Goal: Information Seeking & Learning: Learn about a topic

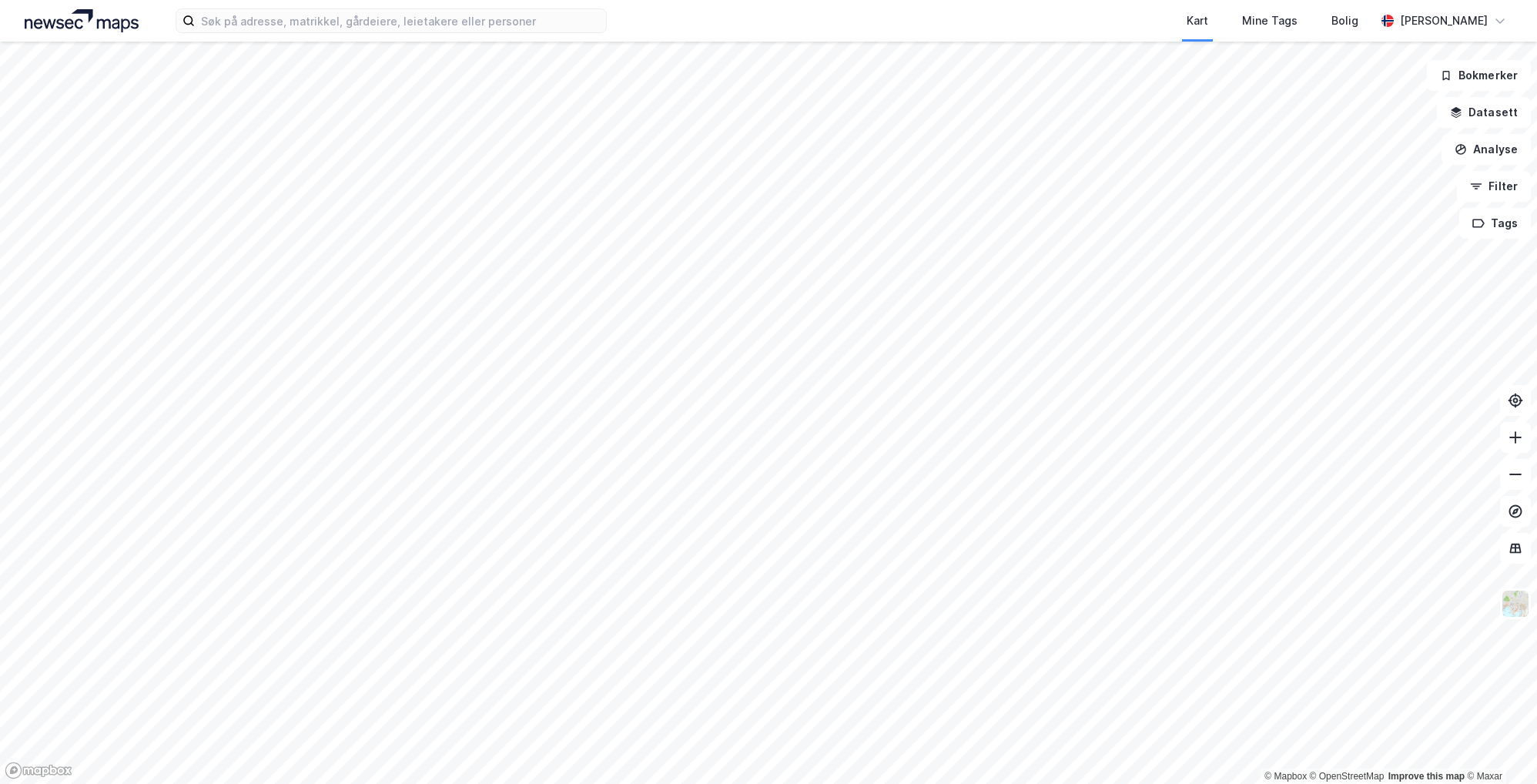
click at [422, 33] on div "Kart Mine Tags Bolig [PERSON_NAME]" at bounding box center [768, 21] width 1537 height 42
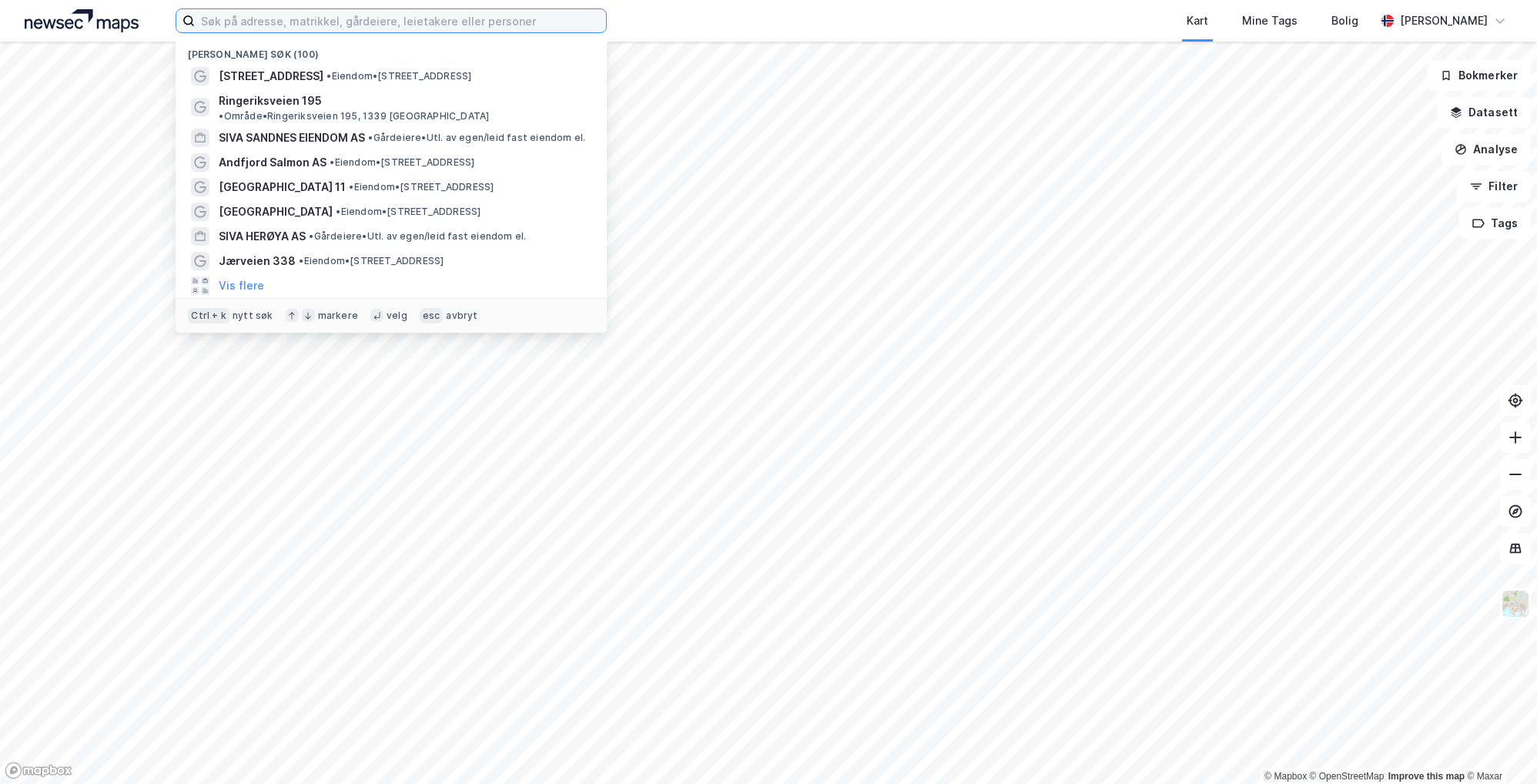
click at [420, 11] on input at bounding box center [400, 21] width 411 height 23
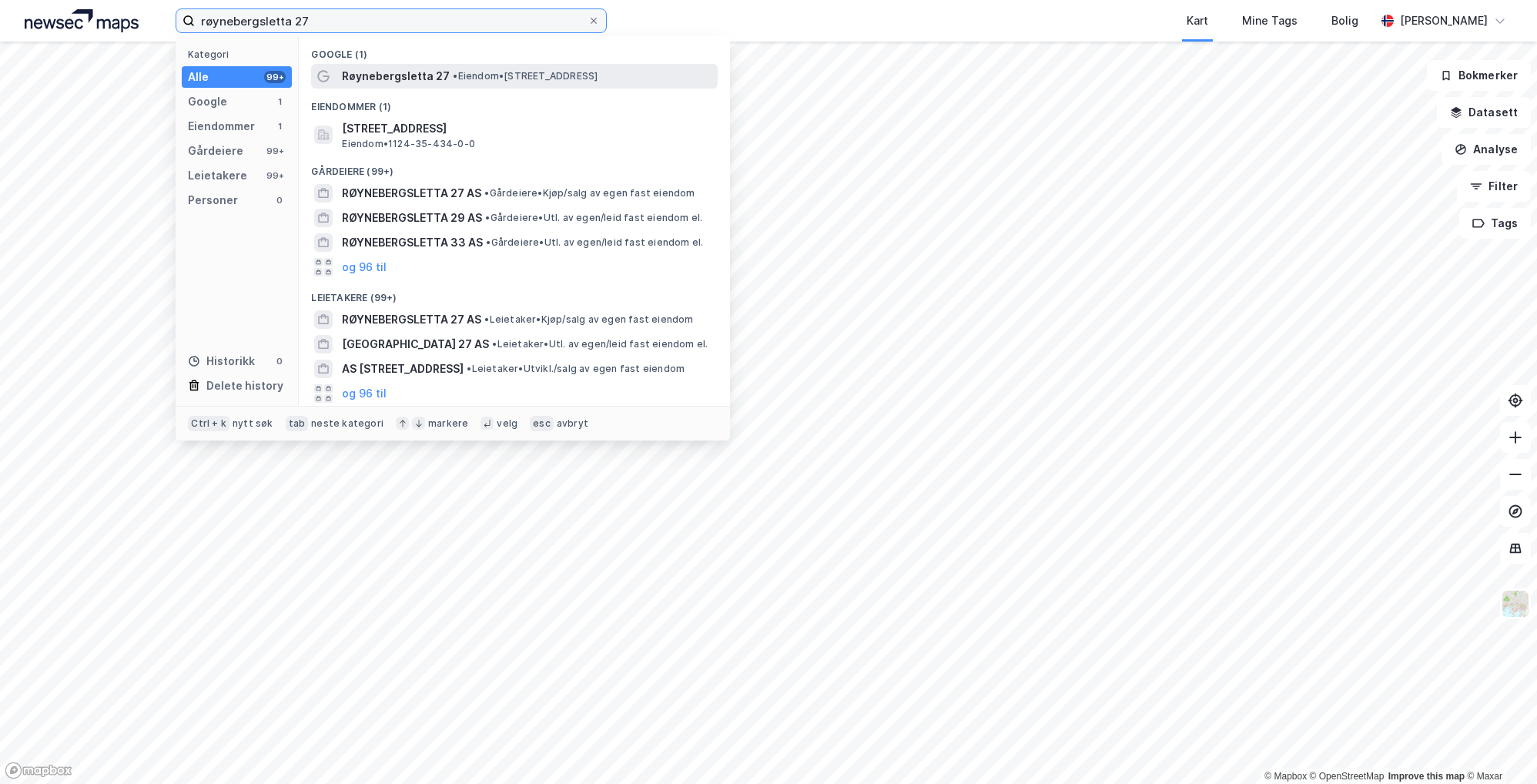
type input "røynebergsletta 27"
click at [548, 80] on span "• Eiendom • [STREET_ADDRESS]" at bounding box center [525, 76] width 145 height 13
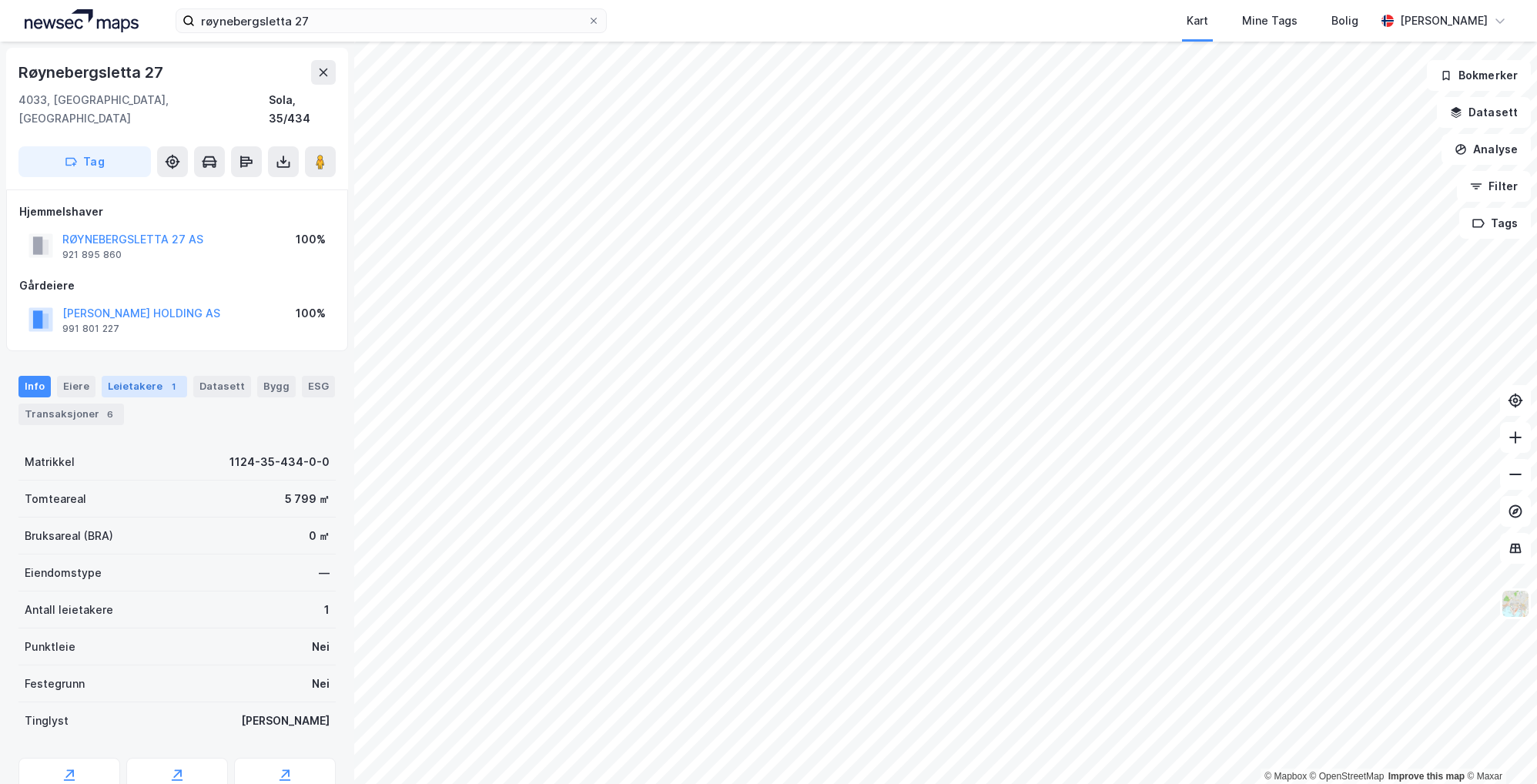
click at [138, 376] on div "Leietakere 1" at bounding box center [144, 387] width 86 height 22
